Goal: Information Seeking & Learning: Learn about a topic

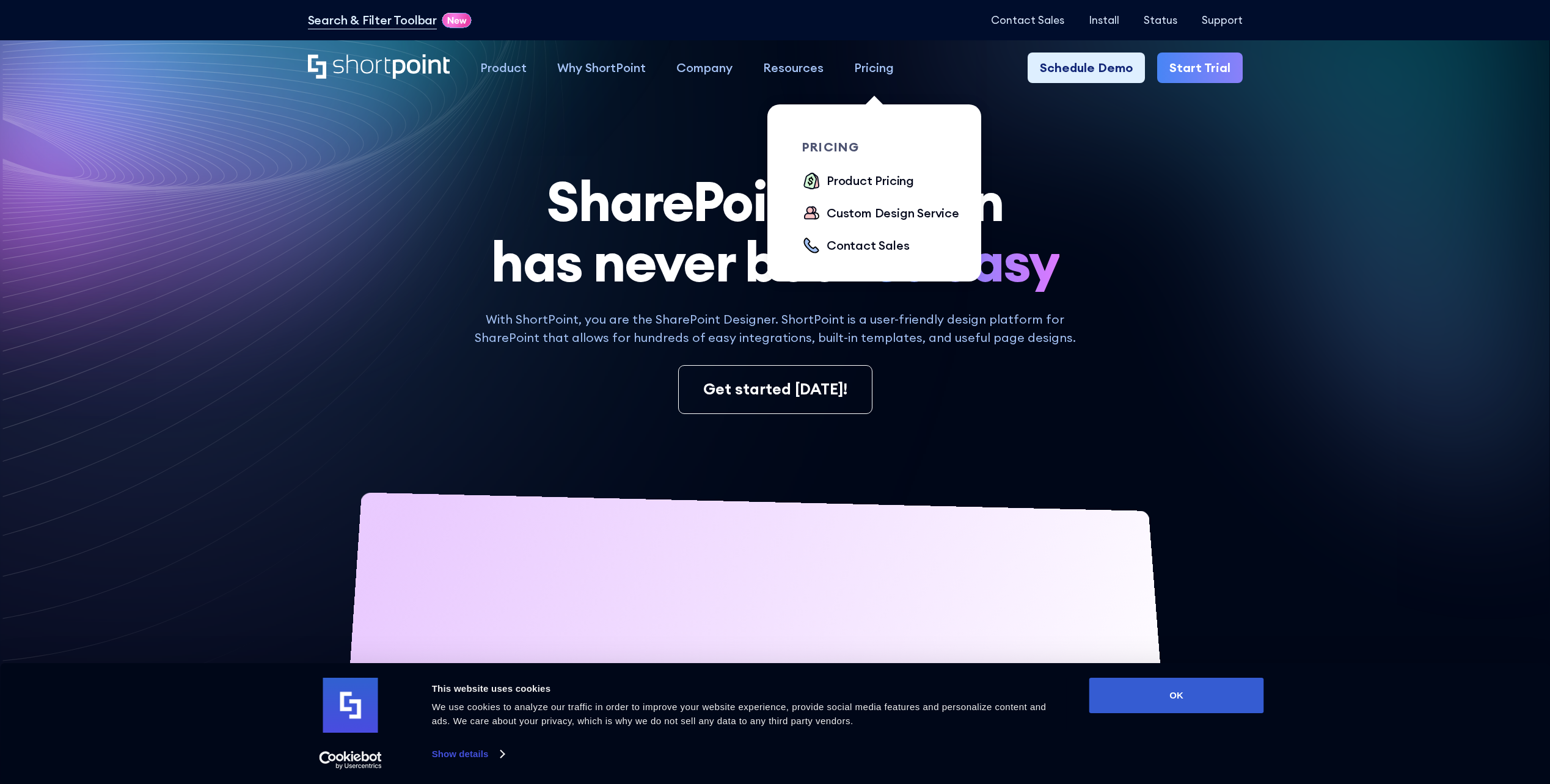
click at [883, 67] on div "Pricing" at bounding box center [874, 67] width 39 height 18
click at [879, 184] on div "Product Pricing" at bounding box center [871, 180] width 87 height 18
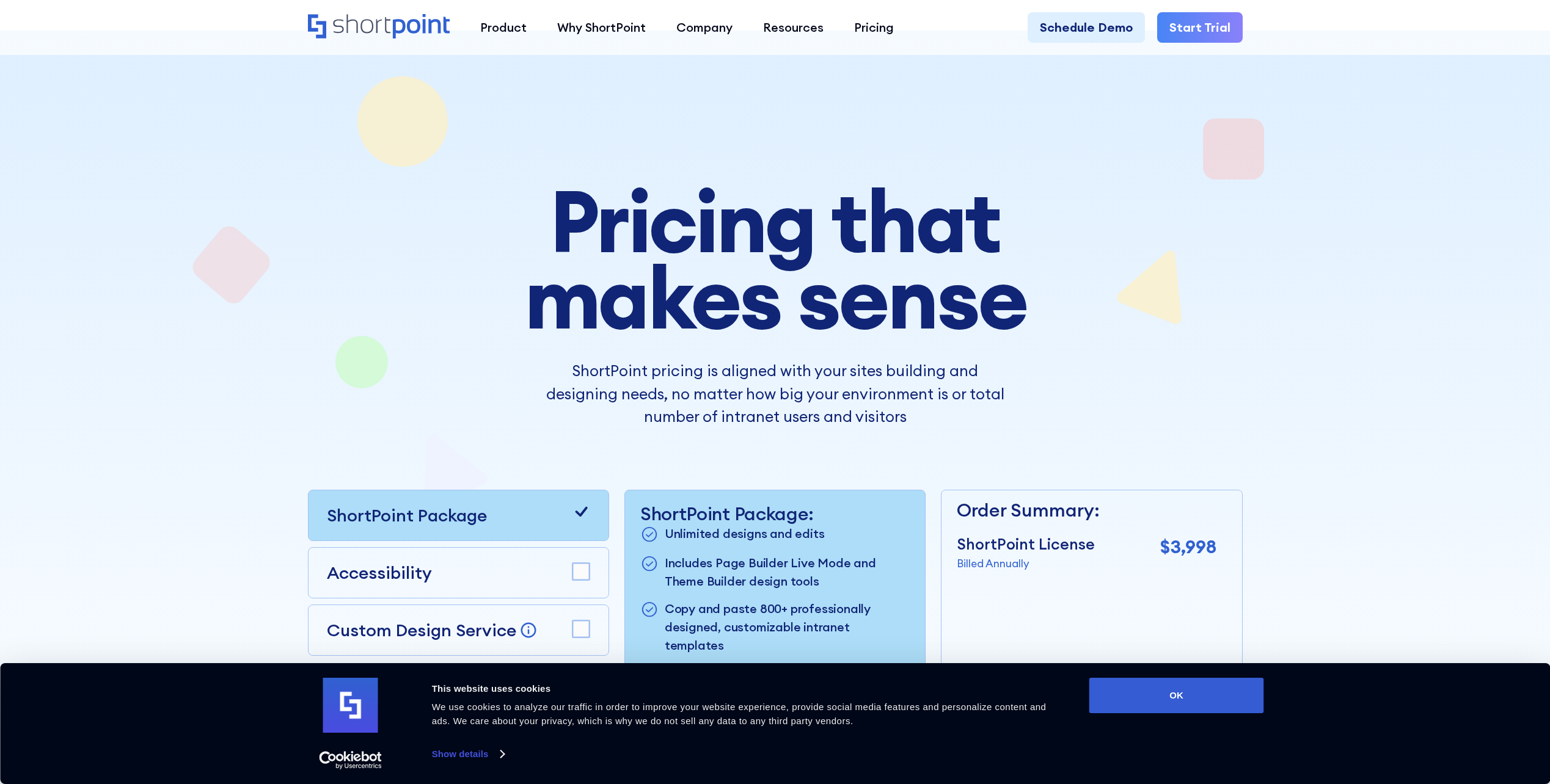
click at [381, 425] on div "Pricing that makes sense ShortPoint pricing is aligned with your sites building…" at bounding box center [775, 502] width 935 height 636
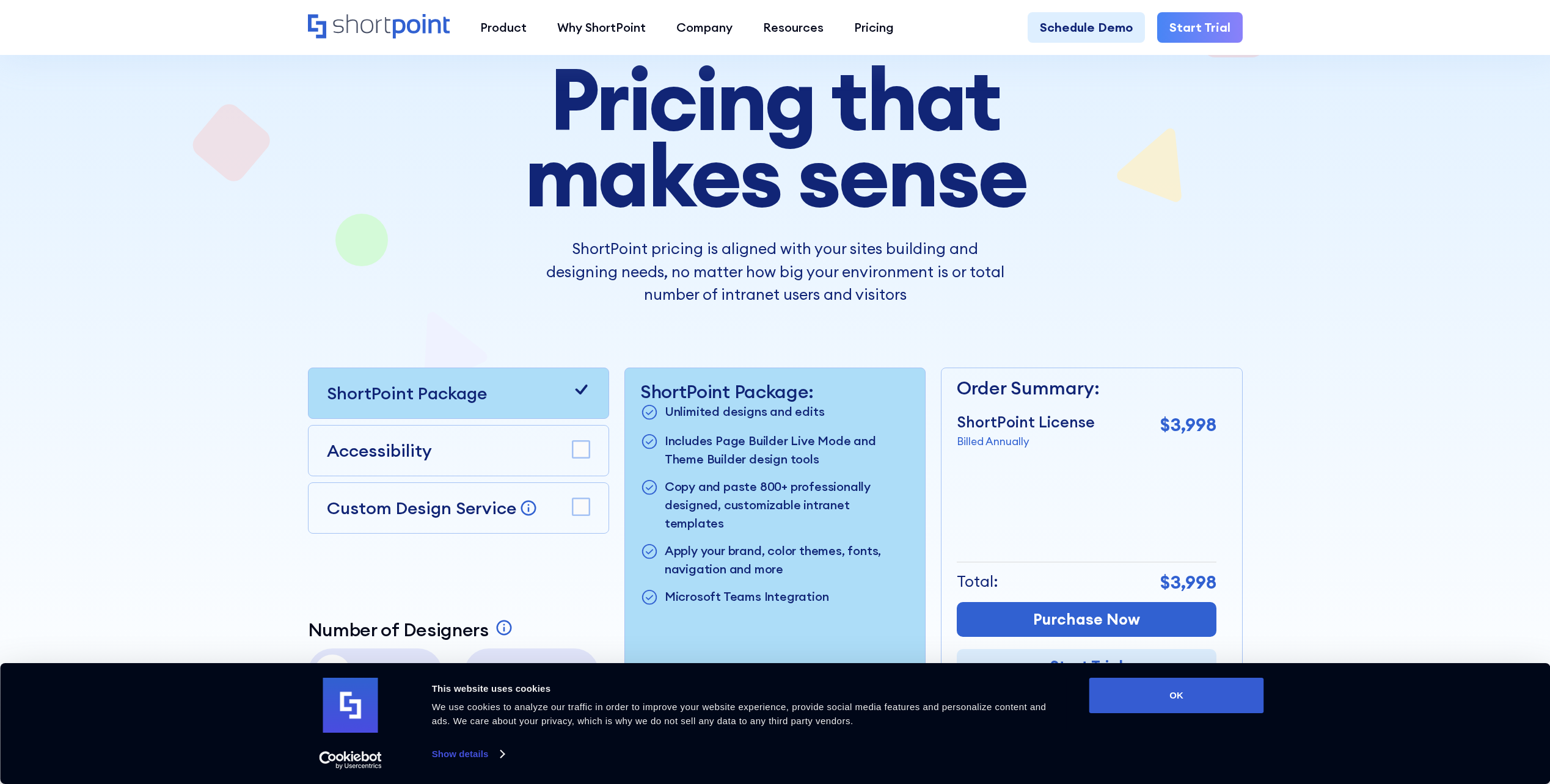
scroll to position [184, 0]
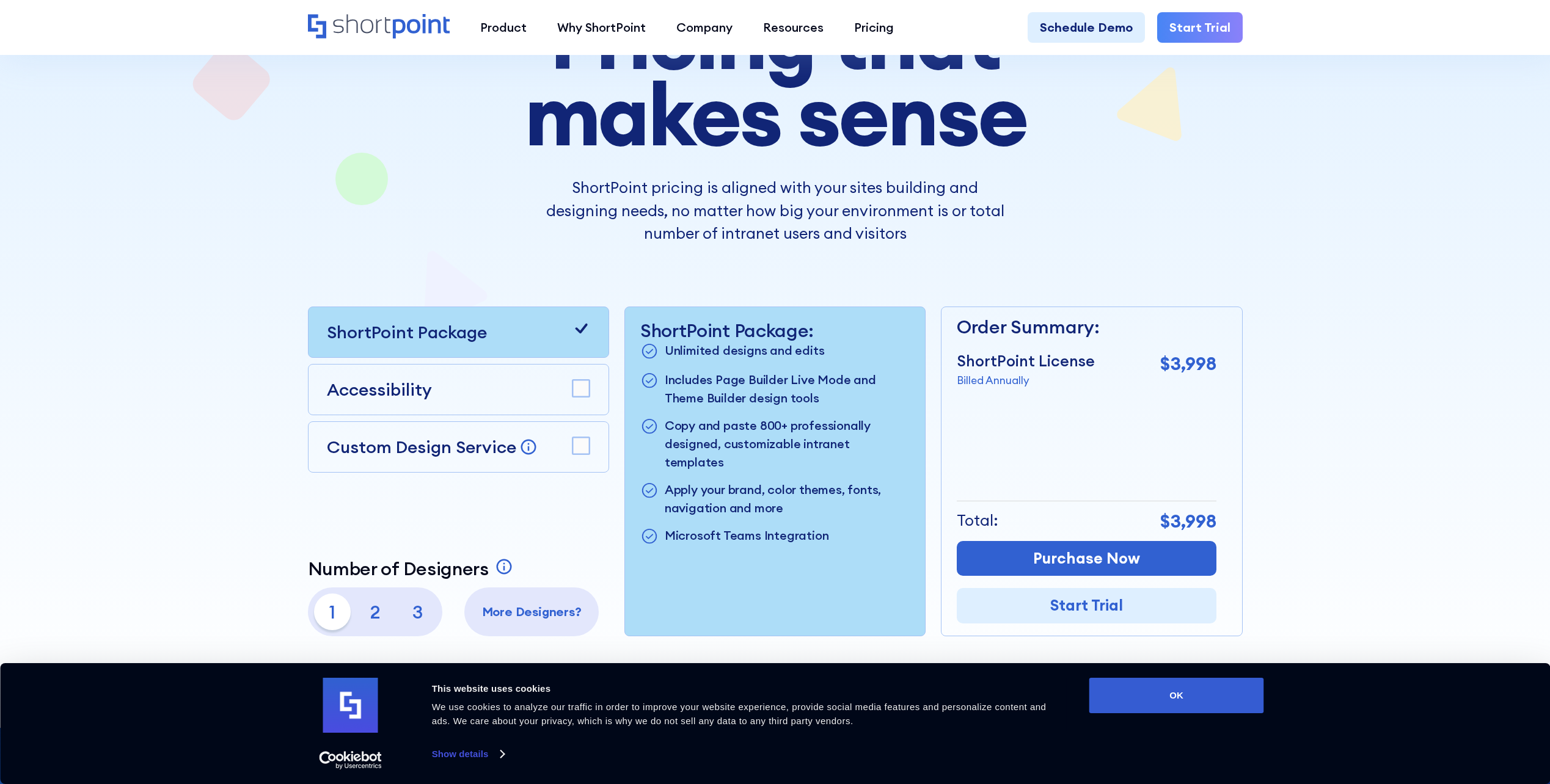
click at [375, 614] on p "2" at bounding box center [375, 612] width 37 height 37
click at [421, 616] on p "3" at bounding box center [418, 612] width 37 height 37
click at [336, 613] on p "1" at bounding box center [332, 612] width 37 height 37
